Goal: Check status: Check status

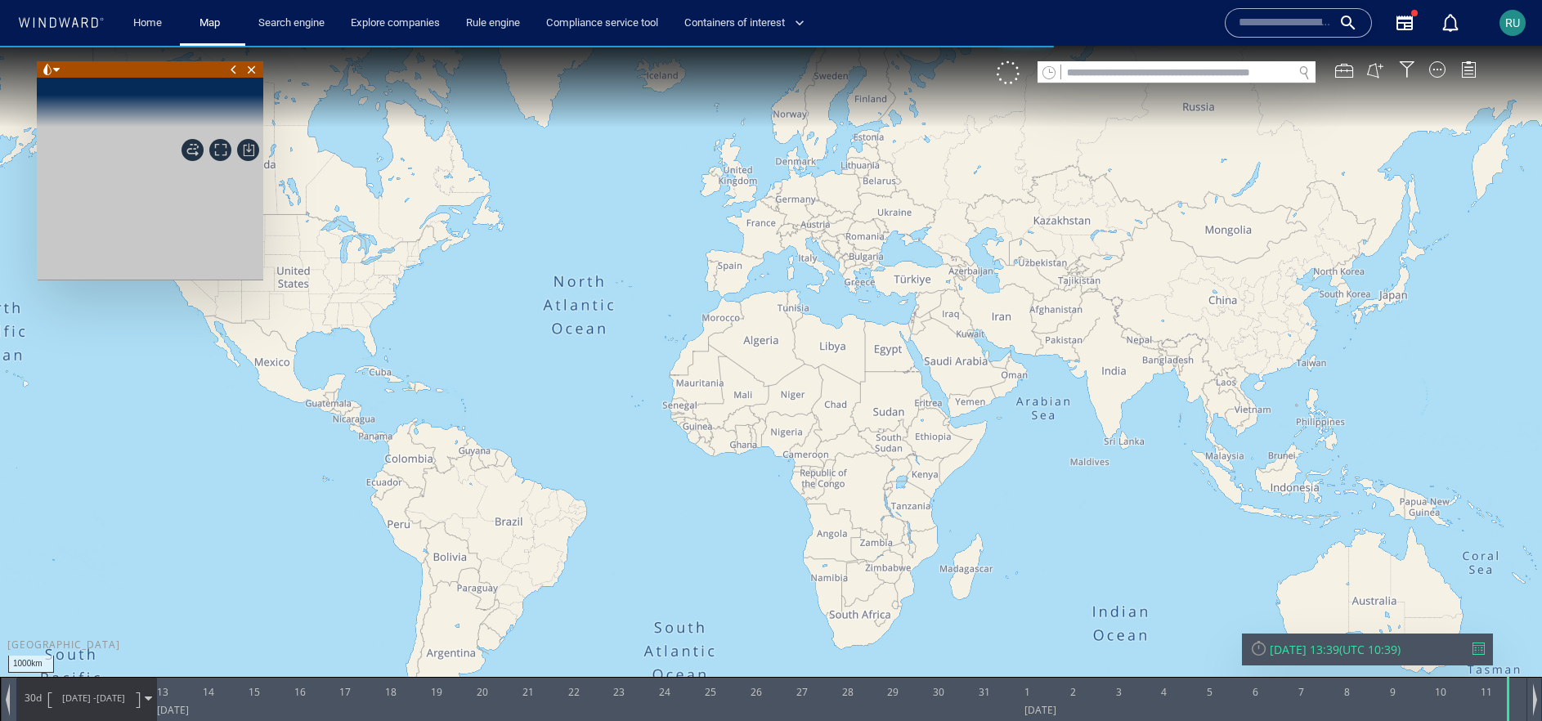
click at [1136, 72] on input "text" at bounding box center [1176, 73] width 231 height 22
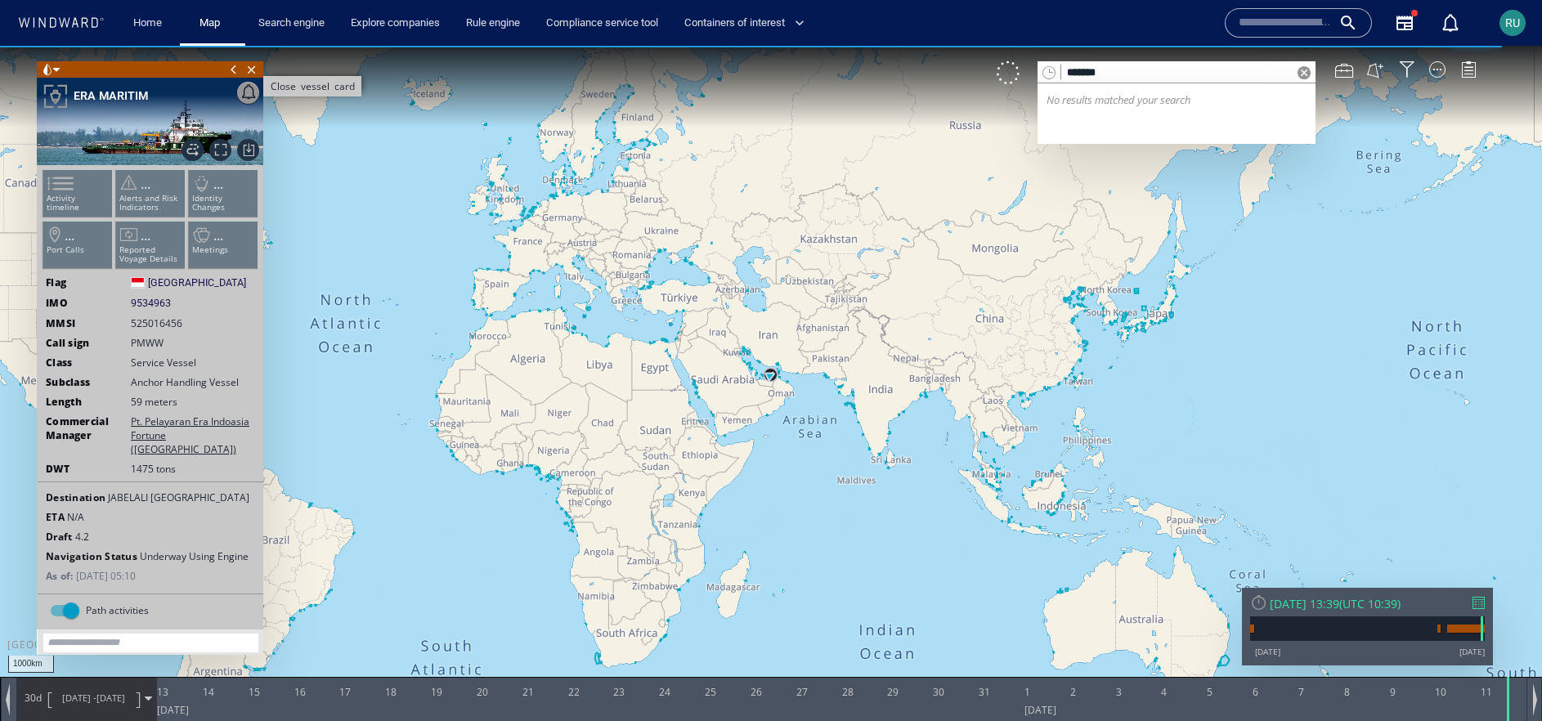
type input "*******"
click at [255, 70] on span "Close vessel card" at bounding box center [252, 69] width 18 height 16
